Goal: Information Seeking & Learning: Learn about a topic

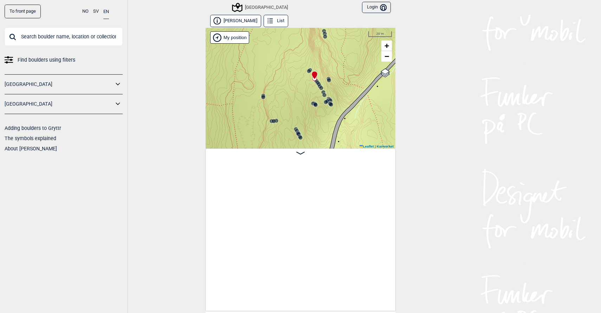
scroll to position [0, 13048]
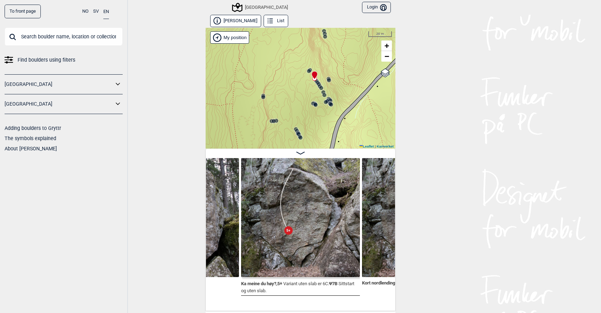
click at [315, 75] on div at bounding box center [314, 72] width 6 height 6
click at [316, 75] on div at bounding box center [314, 72] width 6 height 6
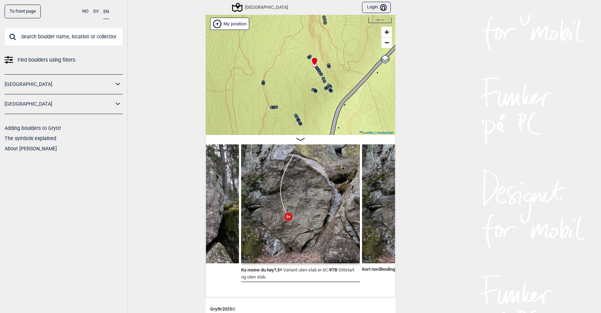
scroll to position [18, 0]
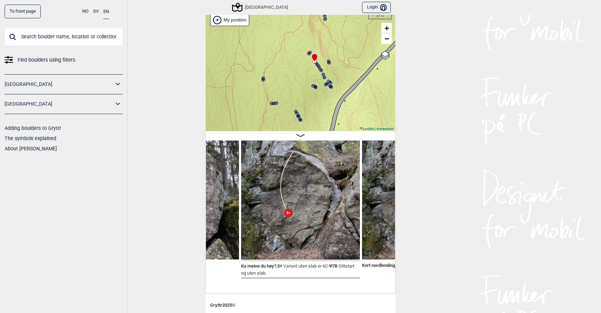
click at [300, 134] on icon at bounding box center [300, 135] width 8 height 3
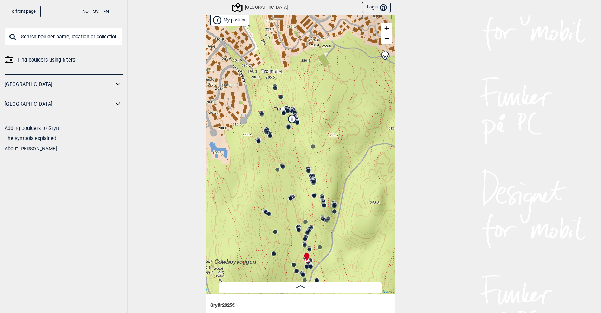
drag, startPoint x: 275, startPoint y: 152, endPoint x: 281, endPoint y: 243, distance: 91.6
click at [281, 243] on div "Speidersteinen Barnehageveggen Cowboyveggen Bølerveggen [GEOGRAPHIC_DATA]" at bounding box center [301, 151] width 190 height 283
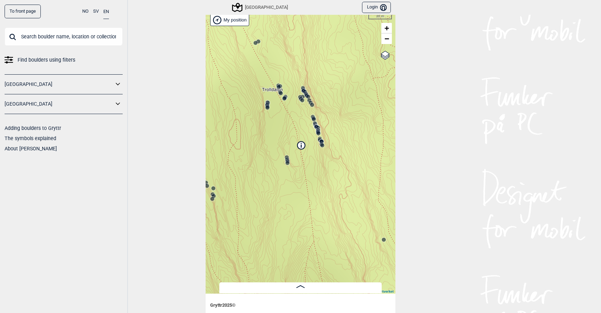
drag, startPoint x: 298, startPoint y: 98, endPoint x: 294, endPoint y: 210, distance: 112.3
click at [294, 210] on div "Speidersteinen Barnehageveggen Cowboyveggen Bølerveggen [GEOGRAPHIC_DATA]" at bounding box center [301, 151] width 190 height 283
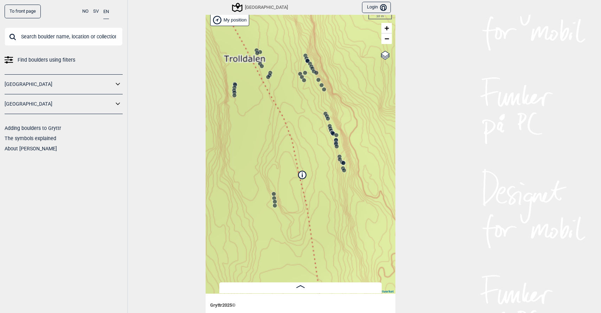
click at [306, 55] on circle at bounding box center [306, 55] width 4 height 4
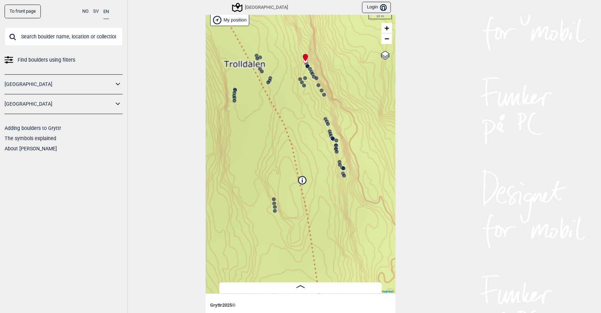
click at [305, 282] on div "Tordenskrall , 5+ Ka meine du høy? , 5+ Ψ 7B Variant uten slab er 6C. Kort nord…" at bounding box center [300, 287] width 162 height 11
click at [302, 285] on icon at bounding box center [300, 286] width 8 height 3
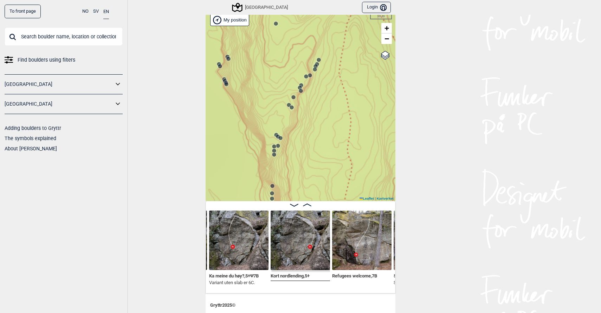
drag, startPoint x: 265, startPoint y: 47, endPoint x: 240, endPoint y: 327, distance: 281.1
click at [240, 312] on html "To front page NO SV EN Find boulders using filters [GEOGRAPHIC_DATA] [GEOGRAPHI…" at bounding box center [300, 156] width 601 height 313
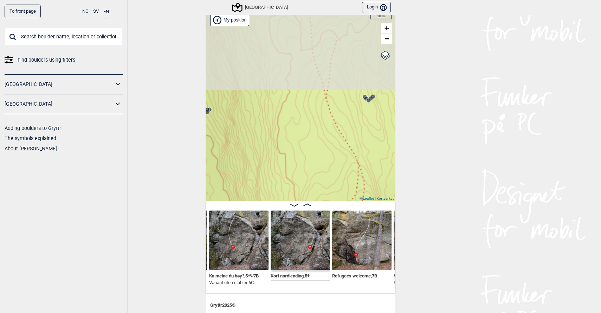
drag, startPoint x: 286, startPoint y: 119, endPoint x: 326, endPoint y: 266, distance: 152.5
click at [326, 266] on div "Øvre Hellerud List Speidersteinen Barnehageveggen Cowboyveggen Bølerveggen [GEO…" at bounding box center [301, 145] width 190 height 296
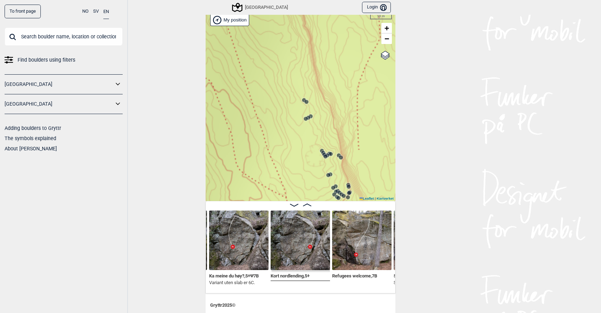
drag, startPoint x: 296, startPoint y: 102, endPoint x: 276, endPoint y: 304, distance: 202.5
click at [276, 295] on main "Øvre Hellerud List Speidersteinen Barnehageveggen Cowboyveggen Bølerveggen [GEO…" at bounding box center [301, 146] width 190 height 298
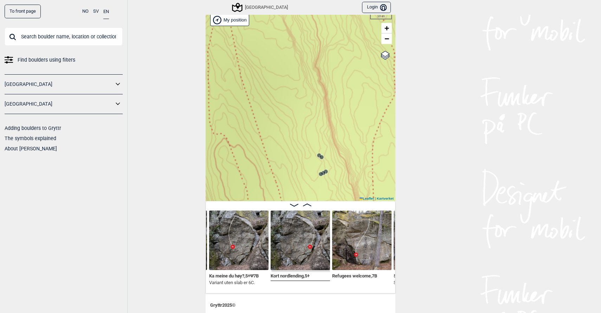
drag, startPoint x: 256, startPoint y: 132, endPoint x: 272, endPoint y: 194, distance: 64.1
click at [272, 194] on div "Speidersteinen Barnehageveggen Cowboyveggen Bølerveggen [GEOGRAPHIC_DATA]" at bounding box center [301, 105] width 190 height 191
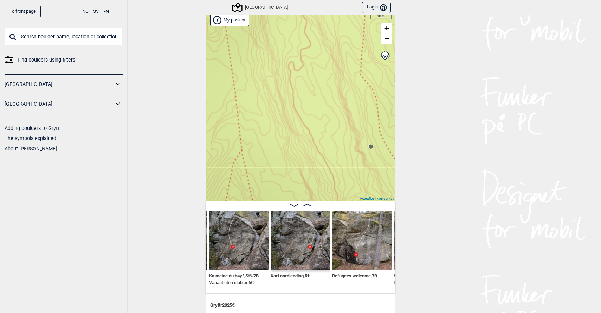
drag, startPoint x: 273, startPoint y: 78, endPoint x: 305, endPoint y: 268, distance: 192.5
click at [305, 268] on div "Øvre Hellerud List Speidersteinen Barnehageveggen Cowboyveggen Bølerveggen [GEO…" at bounding box center [301, 145] width 190 height 296
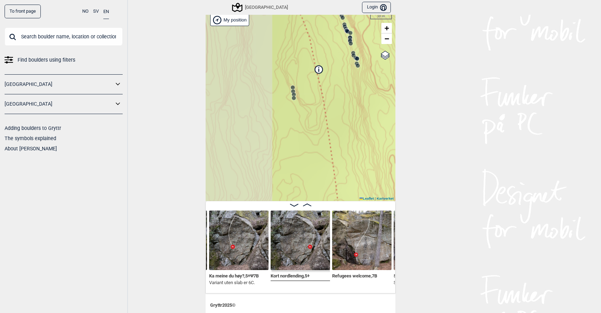
drag, startPoint x: 265, startPoint y: 140, endPoint x: 336, endPoint y: 178, distance: 80.1
click at [337, 185] on div "Speidersteinen Barnehageveggen Cowboyveggen Bølerveggen [GEOGRAPHIC_DATA]" at bounding box center [301, 105] width 190 height 191
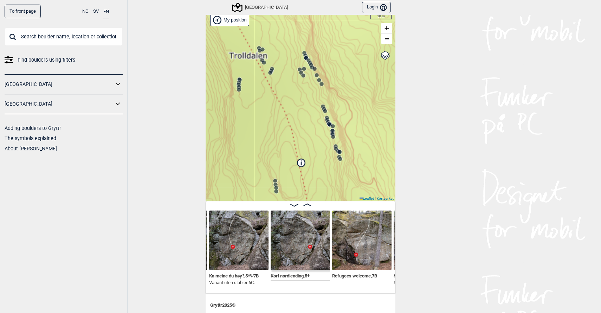
drag, startPoint x: 344, startPoint y: 106, endPoint x: 327, endPoint y: 199, distance: 94.8
click at [327, 199] on div "Øvre Hellerud List Speidersteinen Barnehageveggen Cowboyveggen Bølerveggen [GEO…" at bounding box center [301, 145] width 190 height 296
click at [304, 51] on circle at bounding box center [304, 53] width 4 height 4
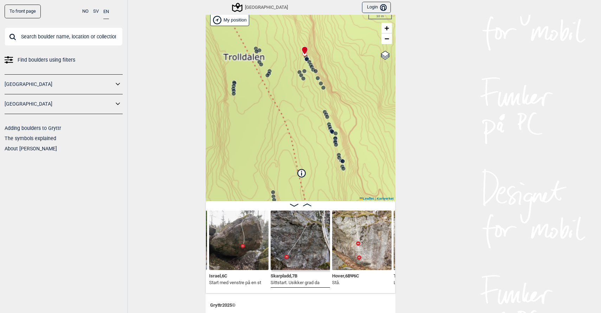
click at [306, 201] on div "Risset , 5 Israel , 6C Start med venstre på en [GEOGRAPHIC_DATA] , 7B Sittstart…" at bounding box center [301, 247] width 190 height 92
click at [309, 203] on icon at bounding box center [307, 204] width 8 height 3
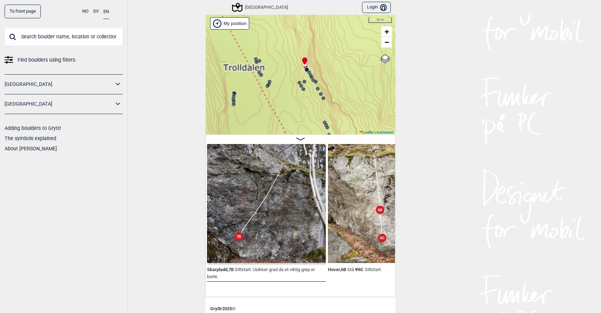
scroll to position [15, 0]
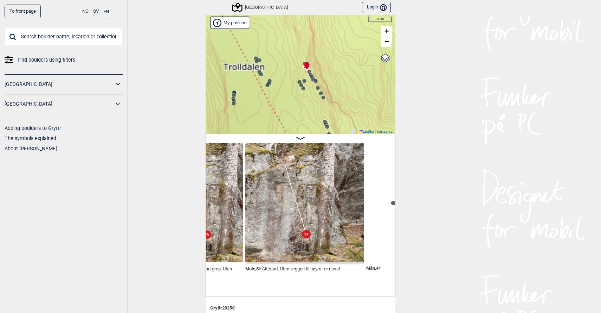
scroll to position [0, 2513]
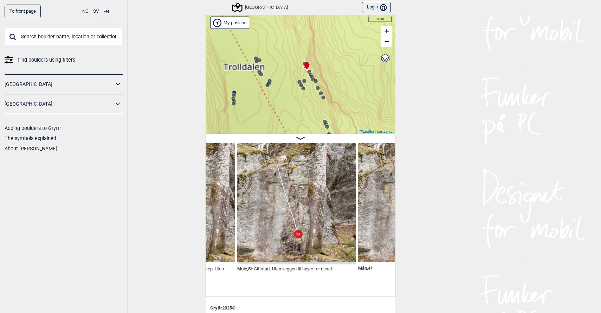
scroll to position [0, 2405]
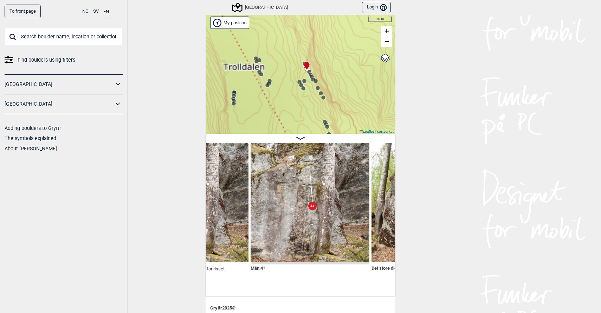
scroll to position [0, 2665]
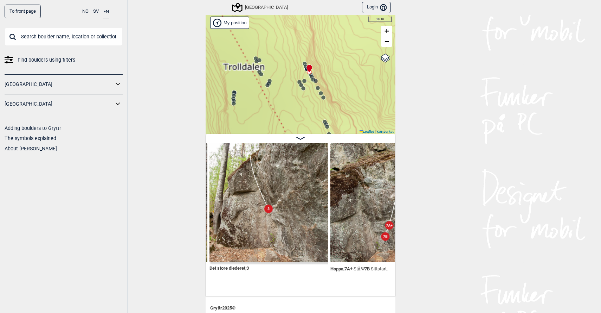
scroll to position [0, 2782]
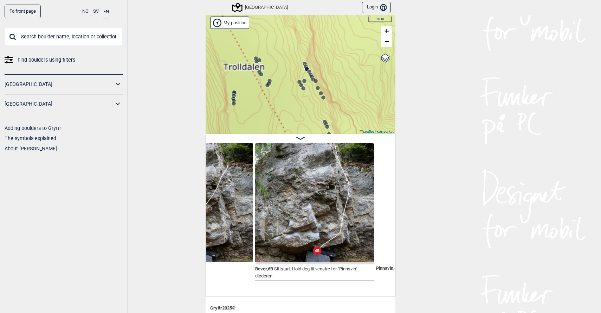
scroll to position [0, 4772]
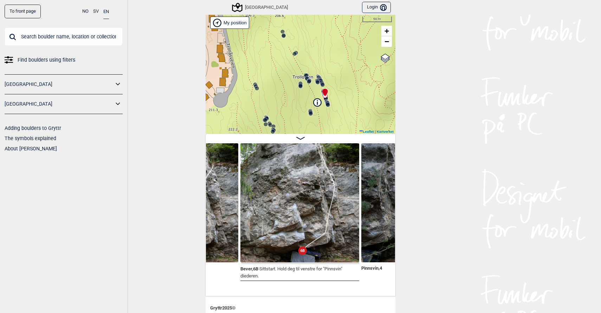
drag, startPoint x: 334, startPoint y: 110, endPoint x: 328, endPoint y: 77, distance: 32.8
click at [328, 77] on div "Speidersteinen Barnehageveggen Cowboyveggen Bølerveggen [GEOGRAPHIC_DATA]" at bounding box center [301, 73] width 190 height 121
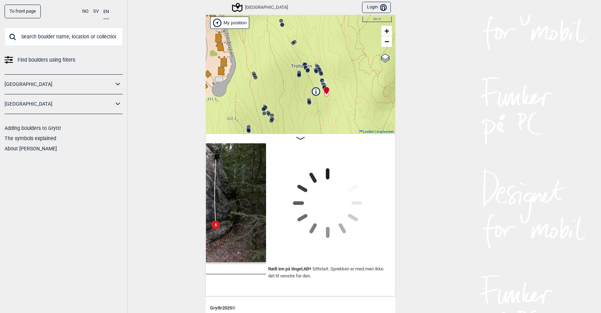
scroll to position [0, 6497]
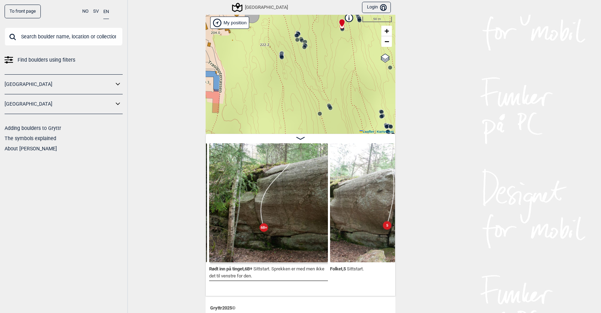
drag, startPoint x: 283, startPoint y: 87, endPoint x: 318, endPoint y: -29, distance: 121.3
click at [318, 0] on html "To front page NO SV EN Find boulders using filters [GEOGRAPHIC_DATA] [GEOGRAPHI…" at bounding box center [300, 156] width 601 height 313
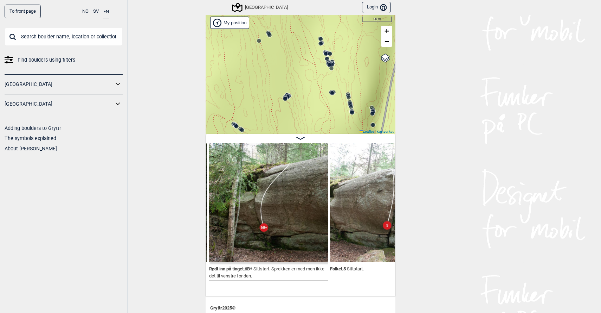
drag, startPoint x: 321, startPoint y: 97, endPoint x: 242, endPoint y: 81, distance: 80.5
click at [242, 80] on div "Speidersteinen Barnehageveggen Cowboyveggen Bølerveggen [GEOGRAPHIC_DATA]" at bounding box center [301, 73] width 190 height 121
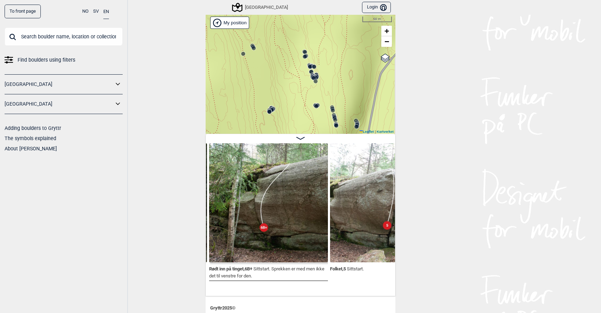
click at [310, 64] on icon at bounding box center [310, 67] width 6 height 6
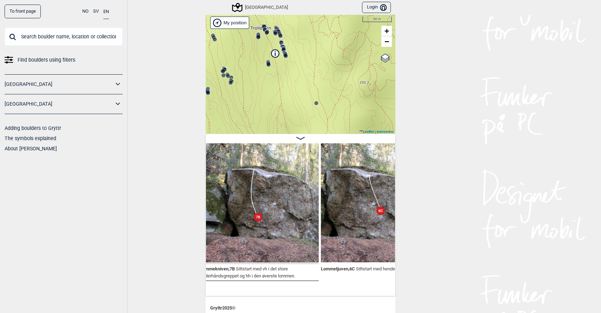
scroll to position [0, 7353]
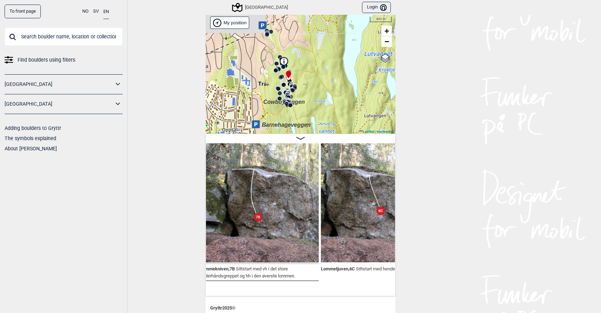
drag, startPoint x: 299, startPoint y: 111, endPoint x: 305, endPoint y: 74, distance: 37.8
click at [305, 74] on div "Speidersteinen Barnehageveggen Cowboyveggen Bølerveggen [GEOGRAPHIC_DATA]" at bounding box center [301, 73] width 190 height 121
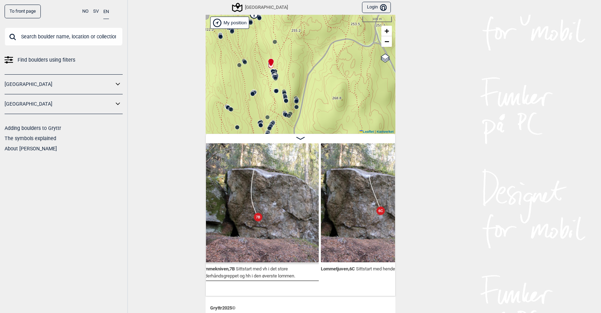
drag, startPoint x: 276, startPoint y: 95, endPoint x: 302, endPoint y: 75, distance: 32.7
click at [302, 75] on div "Speidersteinen Barnehageveggen Cowboyveggen Bølerveggen [GEOGRAPHIC_DATA]" at bounding box center [301, 73] width 190 height 121
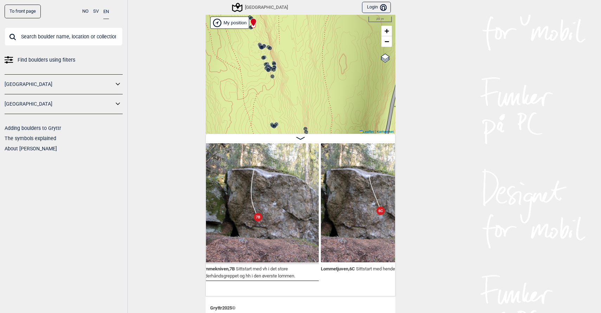
drag, startPoint x: 277, startPoint y: 66, endPoint x: 314, endPoint y: 58, distance: 37.4
click at [314, 58] on div "Speidersteinen Barnehageveggen Cowboyveggen Bølerveggen [GEOGRAPHIC_DATA]" at bounding box center [301, 73] width 190 height 121
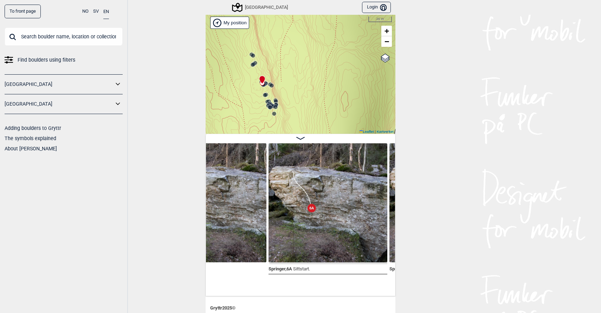
scroll to position [0, 7686]
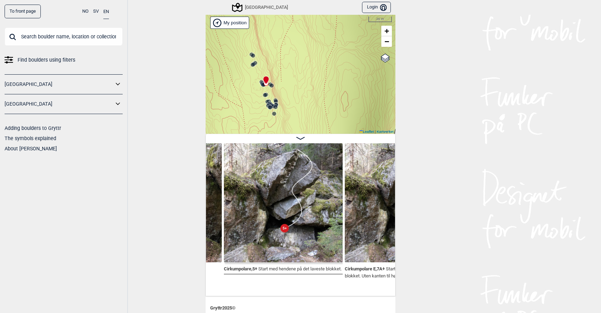
scroll to position [0, 8339]
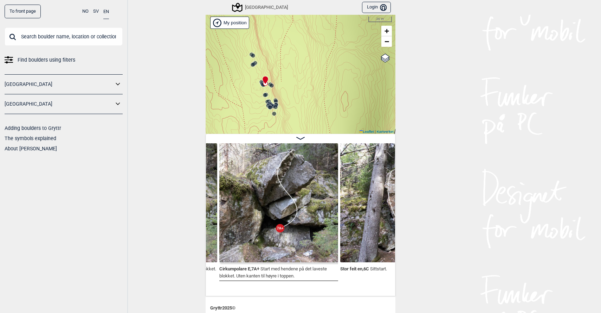
scroll to position [0, 8465]
